Goal: Information Seeking & Learning: Learn about a topic

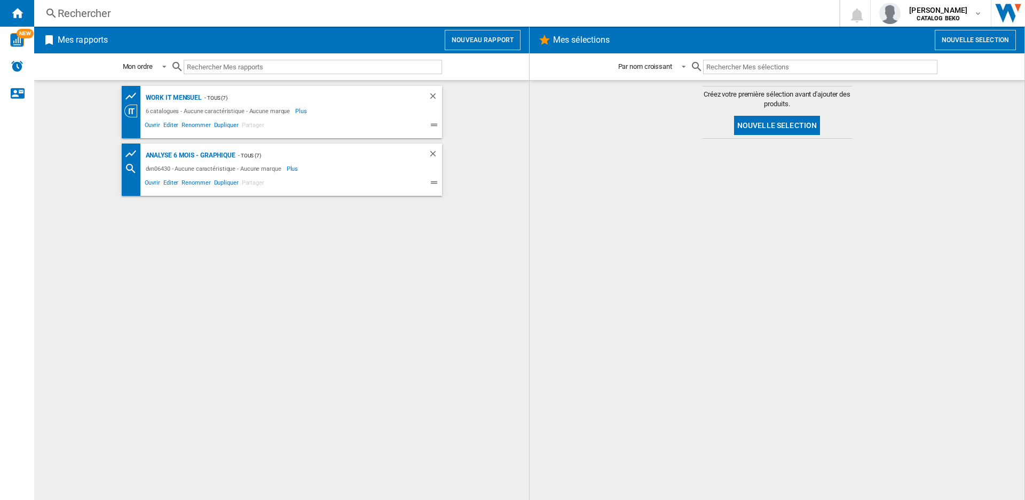
click at [81, 13] on div "Rechercher" at bounding box center [435, 13] width 754 height 15
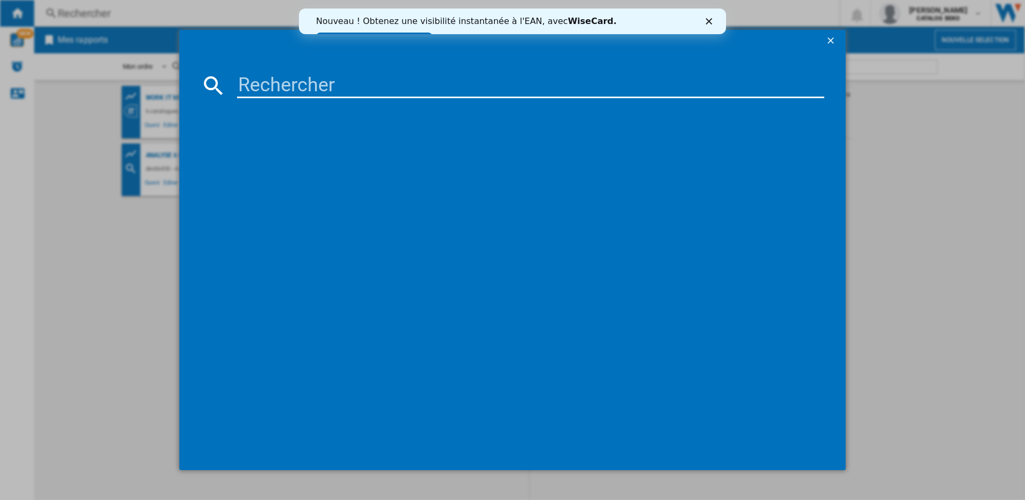
click at [280, 78] on input at bounding box center [530, 86] width 587 height 26
type input "bbisa17302bmp"
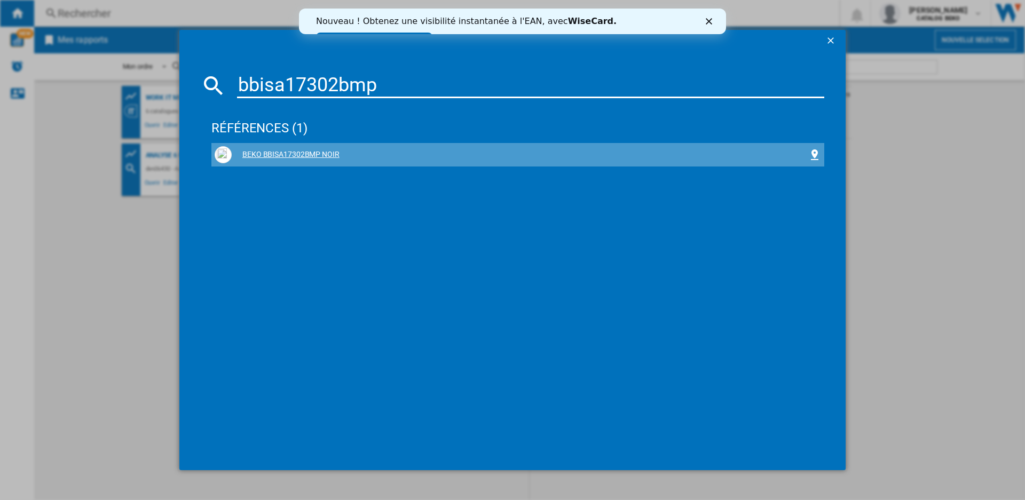
click at [311, 154] on div "BEKO BBISA17302BMP NOIR" at bounding box center [520, 154] width 576 height 11
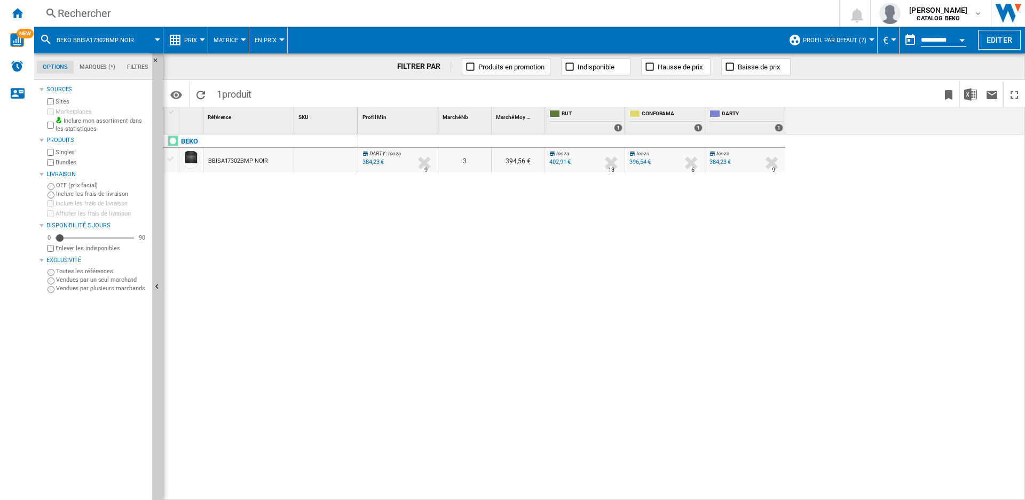
click at [279, 34] on button "En Prix" at bounding box center [268, 40] width 27 height 27
click at [233, 41] on md-backdrop at bounding box center [512, 250] width 1025 height 500
click at [190, 41] on span "Prix" at bounding box center [190, 40] width 13 height 7
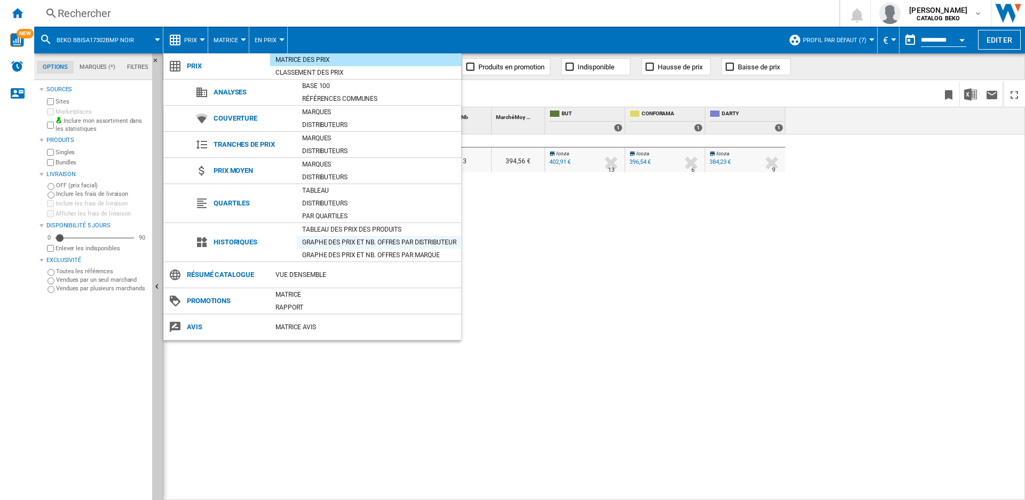
click at [330, 240] on div "Graphe des prix et nb. offres par distributeur" at bounding box center [379, 242] width 164 height 11
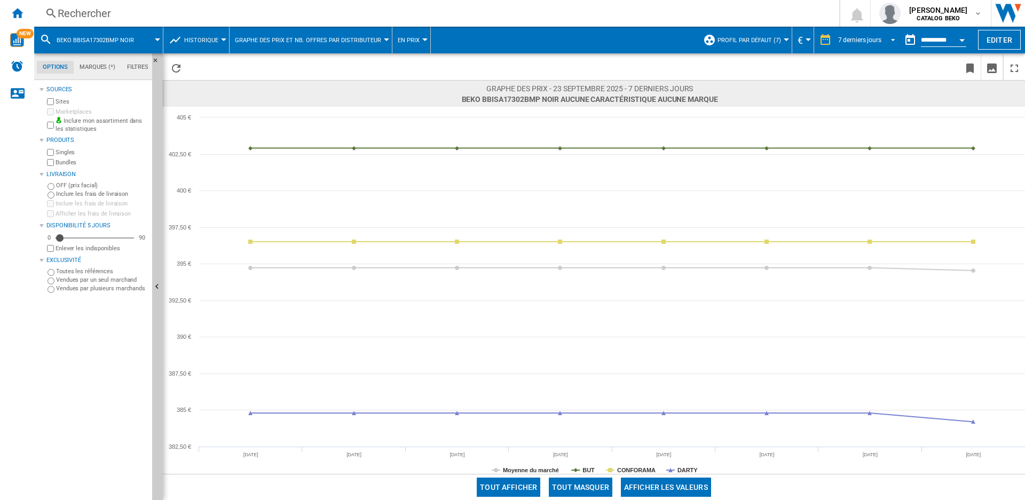
click at [857, 36] on div "7 derniers jours" at bounding box center [859, 39] width 43 height 7
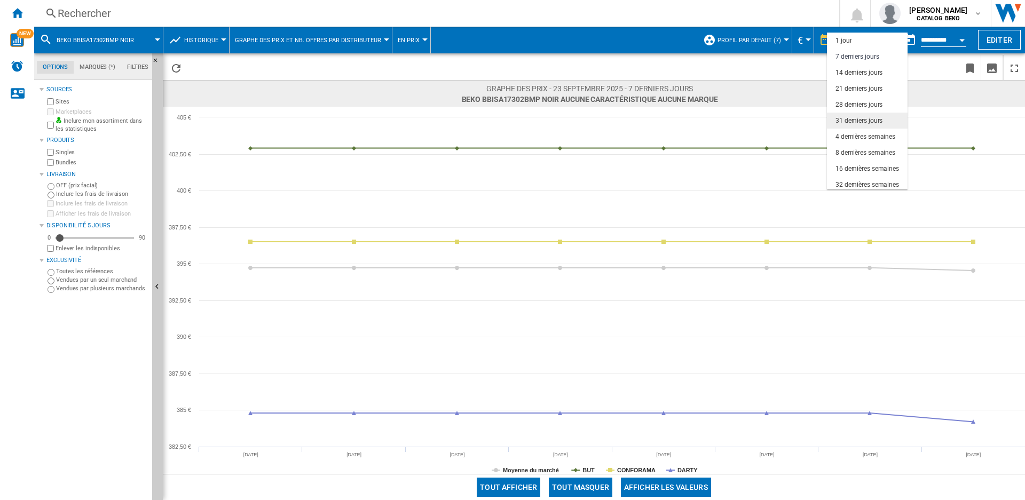
scroll to position [16, 0]
click at [864, 163] on md-option "32 dernières semaines" at bounding box center [867, 169] width 81 height 16
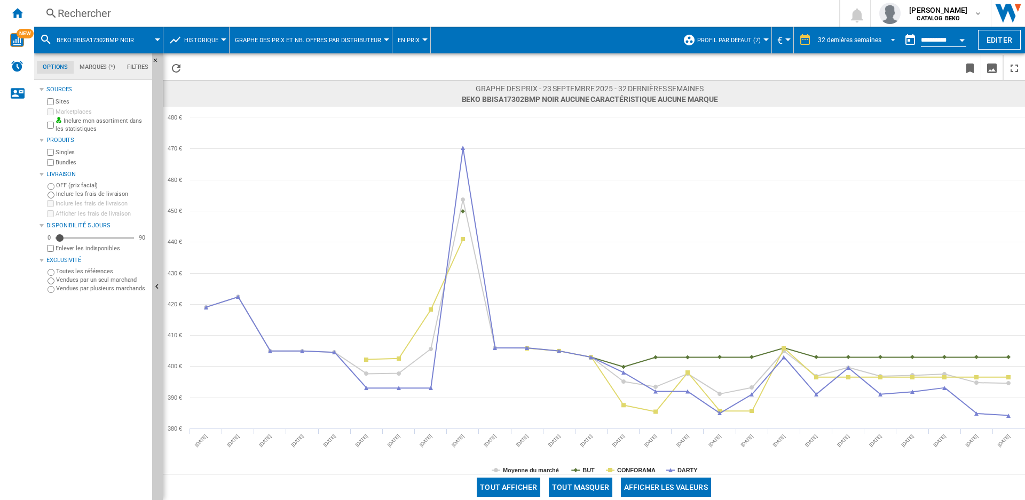
click at [872, 36] on span "32 dernières semaines" at bounding box center [850, 40] width 64 height 9
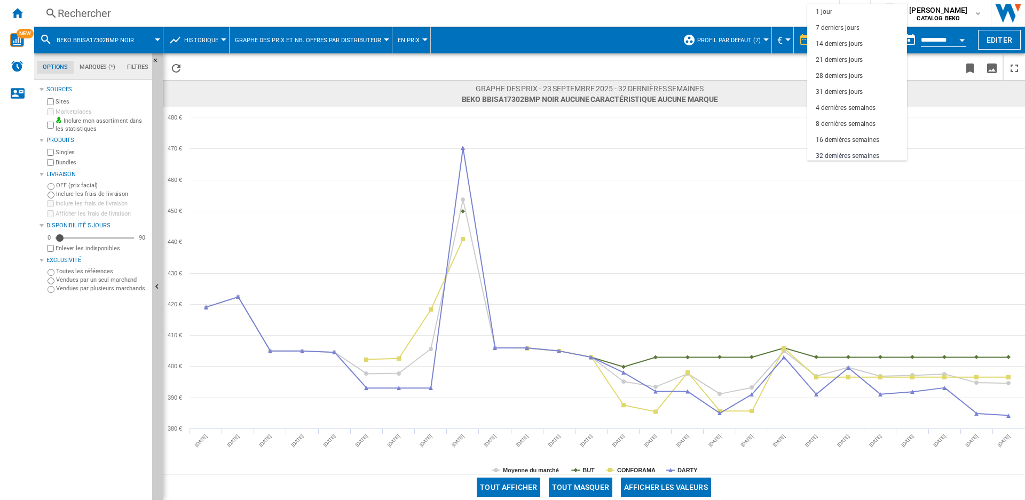
scroll to position [67, 0]
click at [850, 131] on md-option "12 derniers mois" at bounding box center [857, 137] width 100 height 16
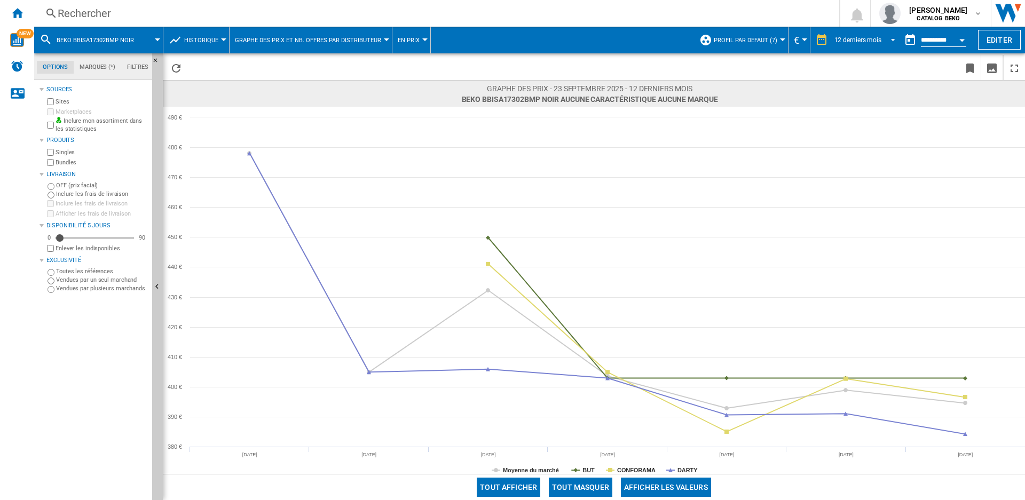
click at [858, 44] on md-select-value "12 derniers mois" at bounding box center [866, 40] width 66 height 16
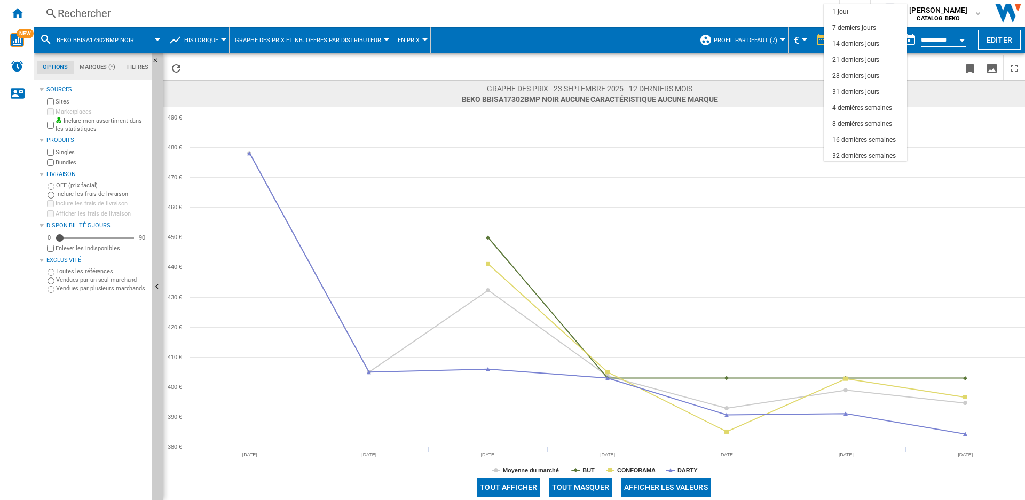
scroll to position [67, 0]
click at [210, 41] on md-backdrop at bounding box center [512, 250] width 1025 height 500
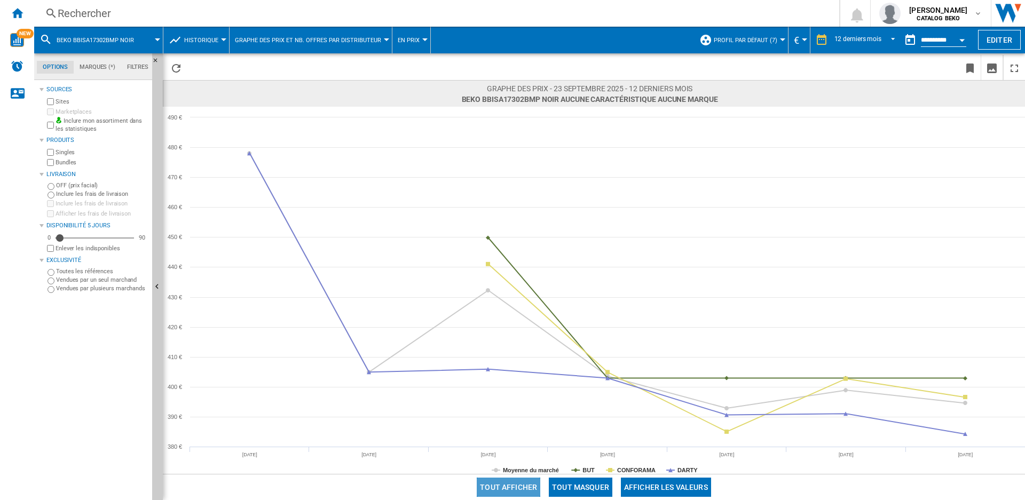
click at [518, 490] on button "Tout afficher" at bounding box center [509, 487] width 64 height 19
click at [398, 36] on button "En prix" at bounding box center [411, 40] width 27 height 27
click at [393, 87] on button "En nb. offres" at bounding box center [421, 92] width 64 height 26
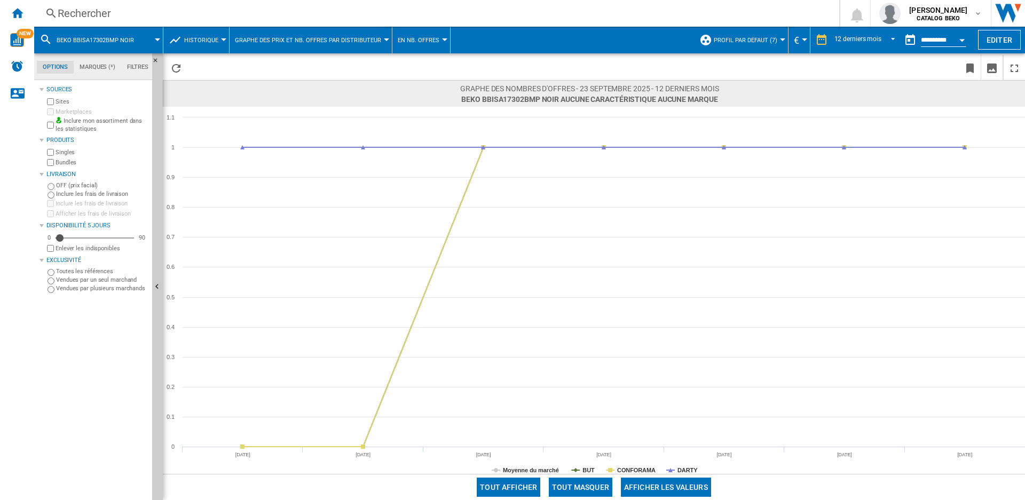
click at [403, 39] on span "En nb. offres" at bounding box center [419, 40] width 42 height 7
click at [408, 60] on button "En prix" at bounding box center [421, 66] width 64 height 26
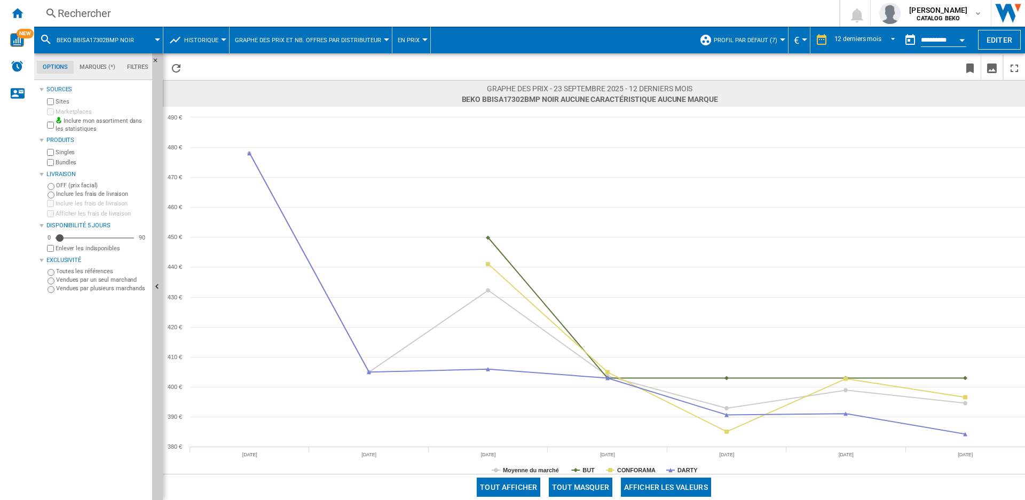
click at [265, 43] on span "Graphe des prix et nb. offres par distributeur" at bounding box center [308, 40] width 146 height 7
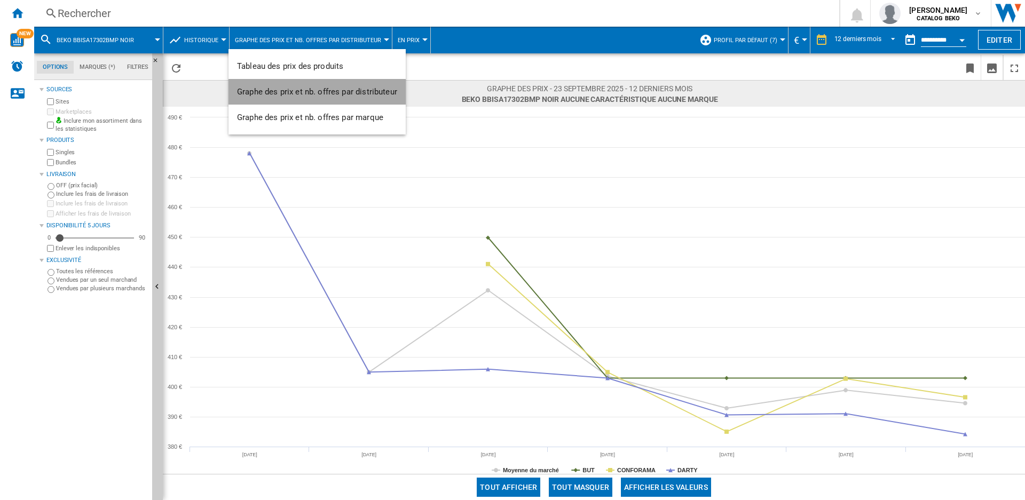
click at [266, 89] on span "Graphe des prix et nb. offres par distributeur" at bounding box center [317, 92] width 160 height 10
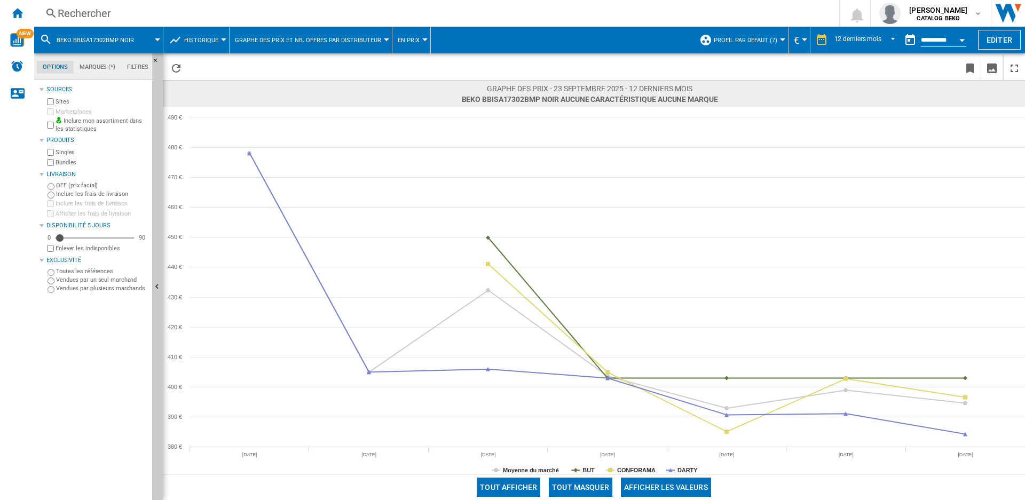
click at [295, 47] on button "Graphe des prix et nb. offres par distributeur" at bounding box center [311, 40] width 152 height 27
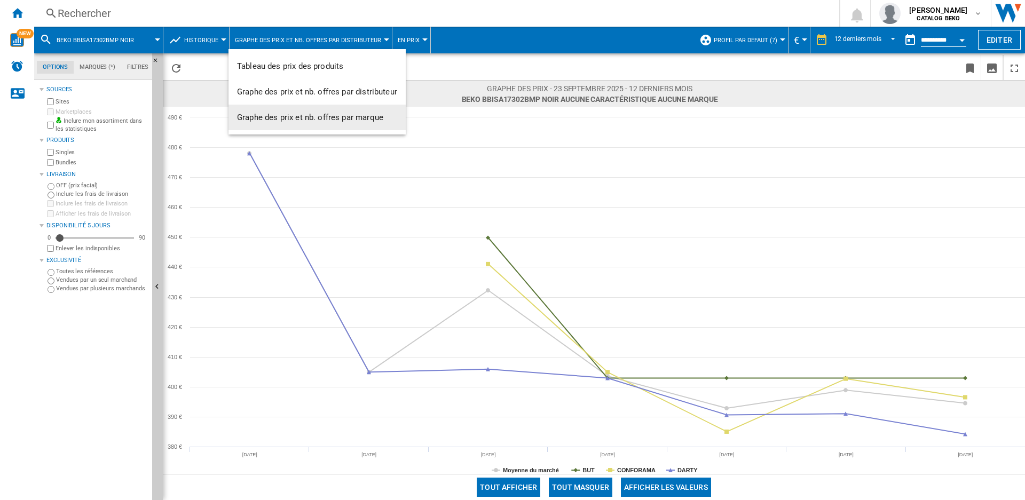
click at [290, 112] on button "Graphe des prix et nb. offres par marque" at bounding box center [316, 118] width 177 height 26
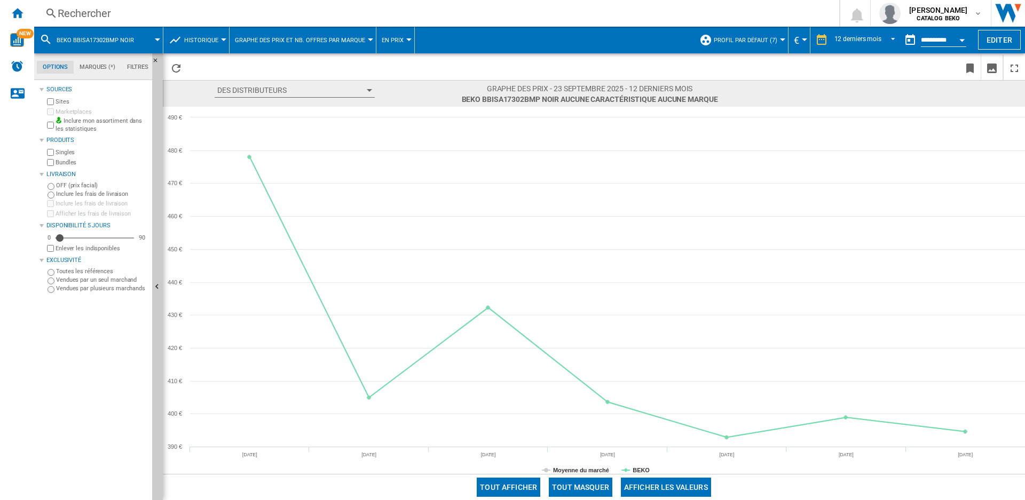
click at [291, 45] on button "Graphe des prix et nb. offres par marque" at bounding box center [303, 40] width 136 height 27
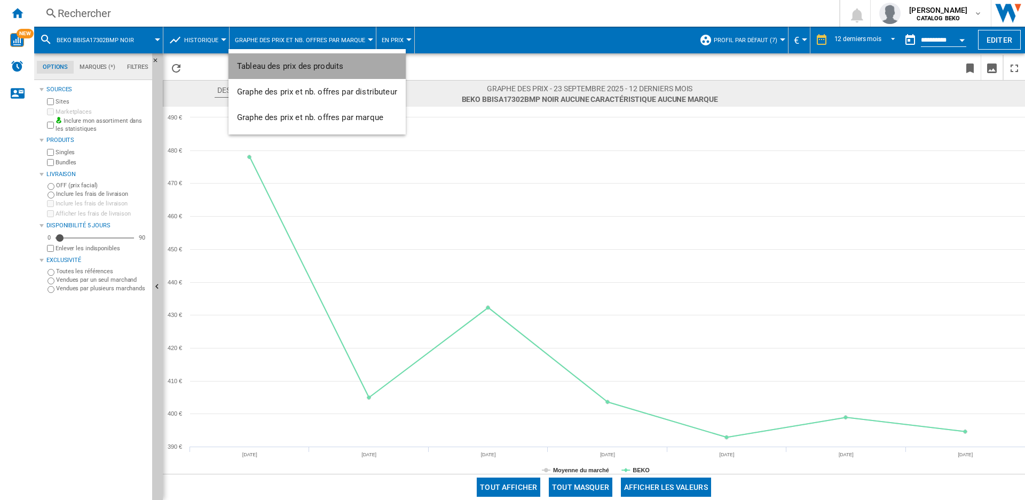
click at [295, 70] on span "Tableau des prix des produits" at bounding box center [290, 66] width 106 height 10
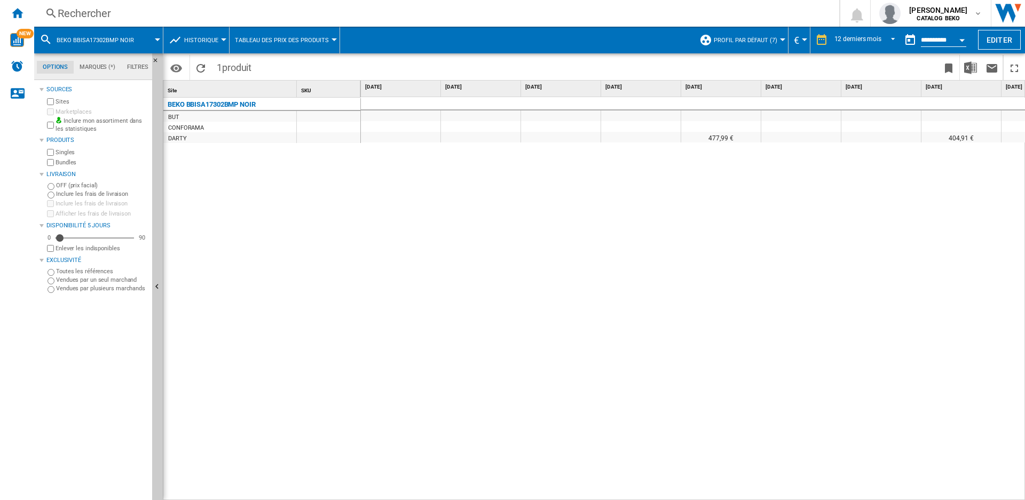
click at [305, 44] on button "Tableau des prix des produits" at bounding box center [284, 40] width 99 height 27
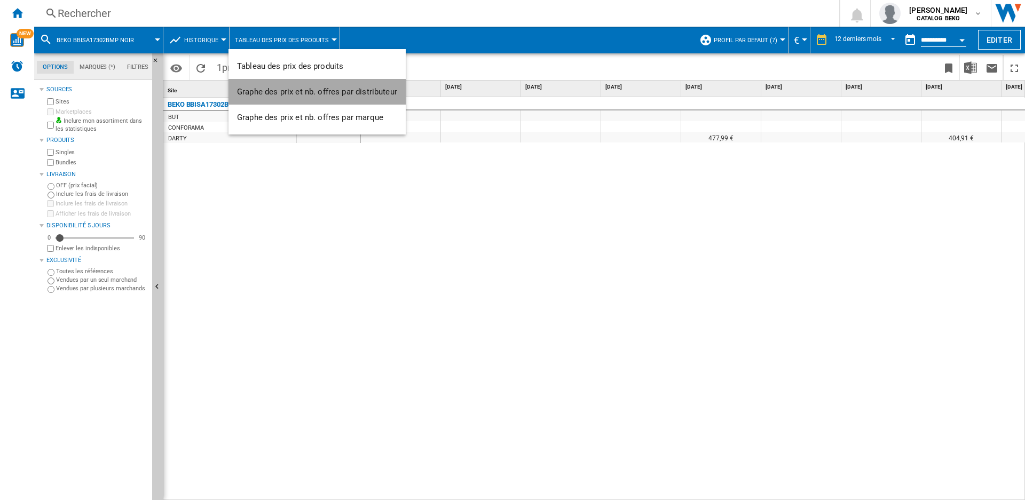
drag, startPoint x: 307, startPoint y: 94, endPoint x: 443, endPoint y: 1, distance: 165.0
click at [313, 87] on span "Graphe des prix et nb. offres par distributeur" at bounding box center [317, 92] width 160 height 10
